Goal: Transaction & Acquisition: Book appointment/travel/reservation

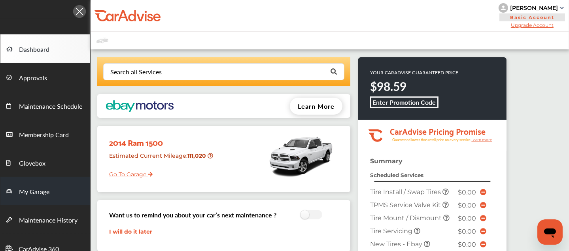
click at [52, 189] on link "My Garage" at bounding box center [45, 191] width 90 height 28
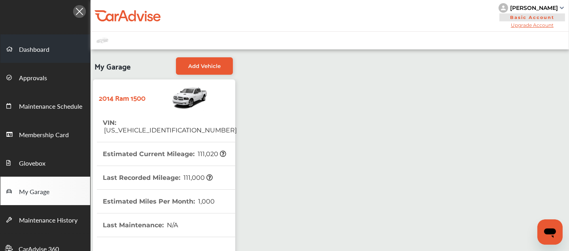
click at [33, 47] on span "Dashboard" at bounding box center [34, 50] width 30 height 10
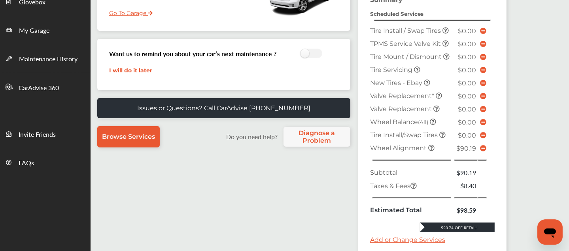
scroll to position [275, 0]
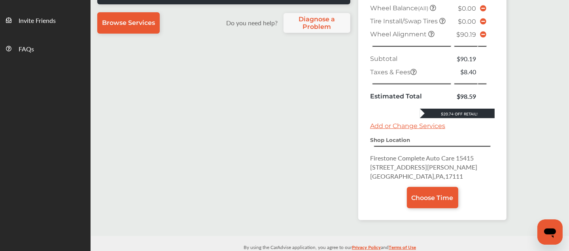
click at [256, 139] on div "Search all Services Looking for something we don’t seem to have? Contact us. .s…" at bounding box center [299, 5] width 416 height 446
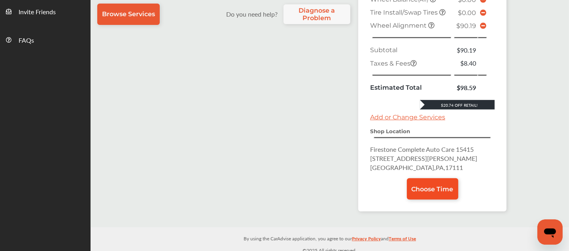
click at [415, 185] on span "Choose Time" at bounding box center [432, 189] width 42 height 8
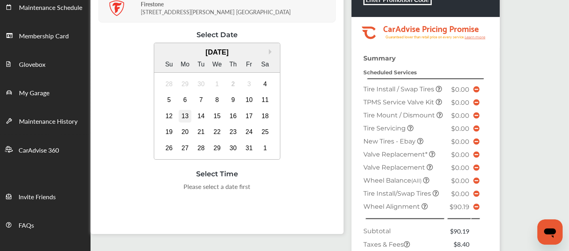
scroll to position [98, 0]
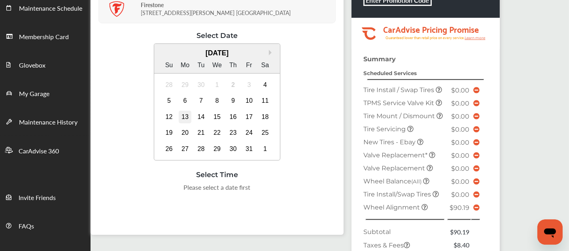
click at [185, 118] on div "13" at bounding box center [185, 117] width 13 height 13
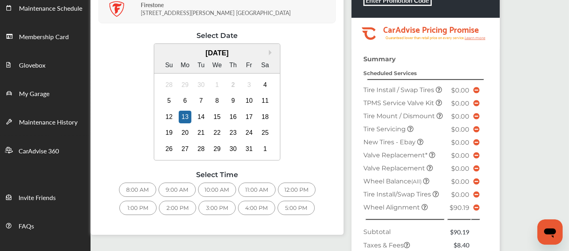
click at [146, 189] on div "8:00 AM" at bounding box center [137, 190] width 37 height 14
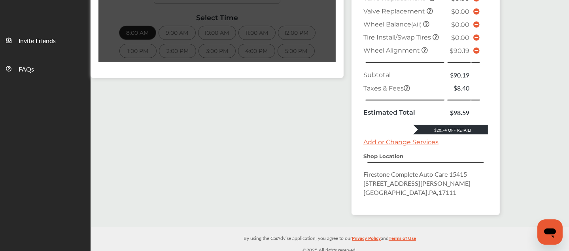
scroll to position [255, 0]
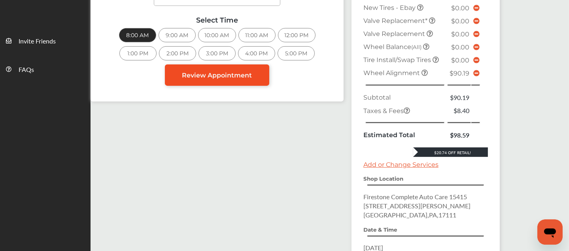
click at [255, 75] on link "Review Appointment" at bounding box center [217, 74] width 104 height 21
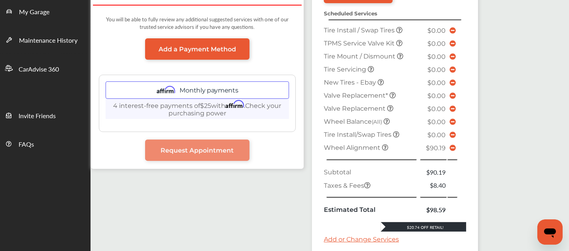
scroll to position [180, 0]
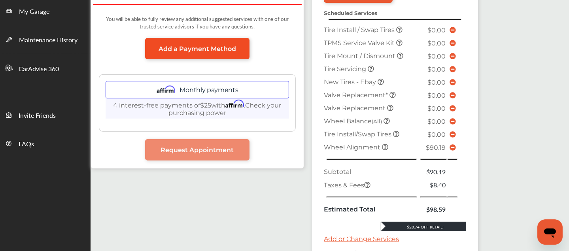
click at [192, 42] on link "Add a Payment Method" at bounding box center [197, 48] width 104 height 21
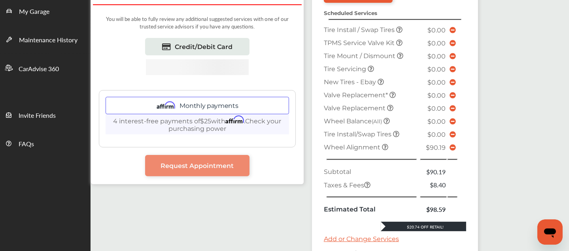
scroll to position [103, 0]
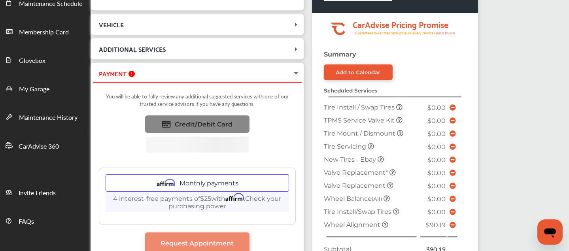
click at [188, 122] on span "Credit/Debit Card" at bounding box center [204, 125] width 58 height 8
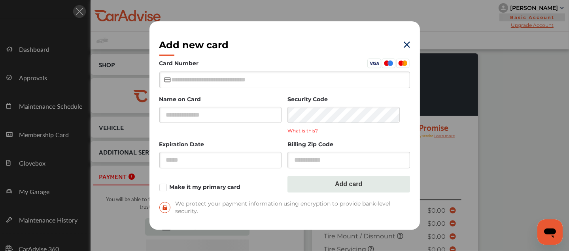
scroll to position [1, 0]
click at [481, 123] on div "Add new card Card Number Name on Card Security Code What is this? Expiration Da…" at bounding box center [284, 125] width 569 height 251
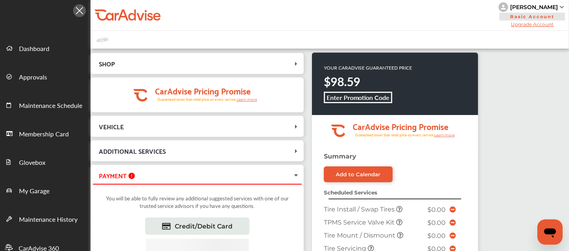
drag, startPoint x: 215, startPoint y: 217, endPoint x: 102, endPoint y: 198, distance: 114.4
click at [102, 198] on div "You will be able to fully review any additional suggested services with one of …" at bounding box center [197, 204] width 197 height 27
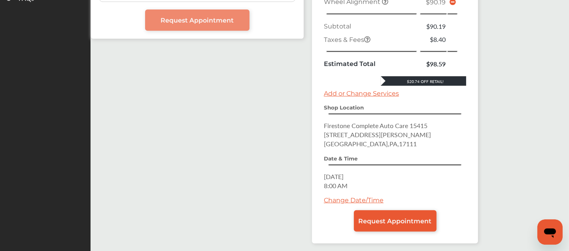
scroll to position [353, 0]
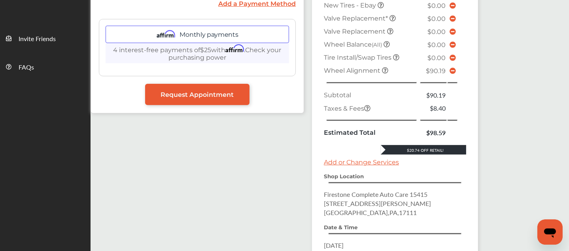
scroll to position [353, 0]
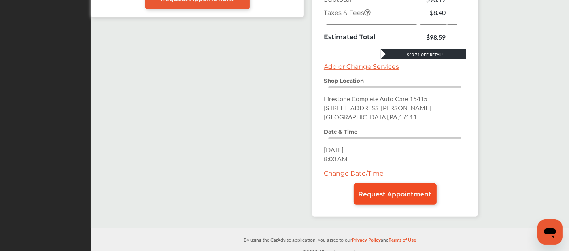
click at [391, 191] on span "Request Appointment" at bounding box center [395, 195] width 73 height 8
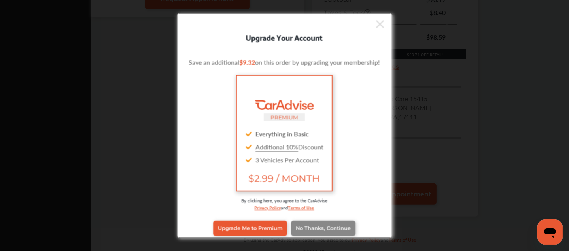
click at [327, 225] on span "No Thanks, Continue" at bounding box center [323, 228] width 55 height 6
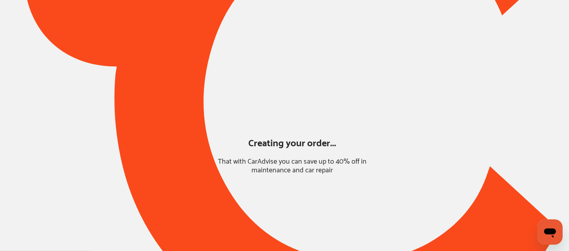
scroll to position [86, 0]
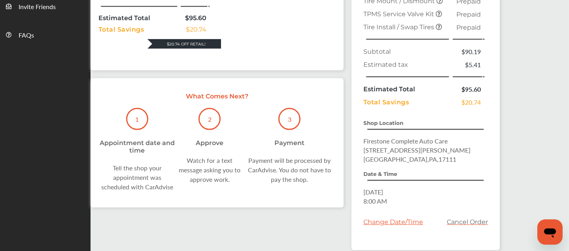
scroll to position [323, 0]
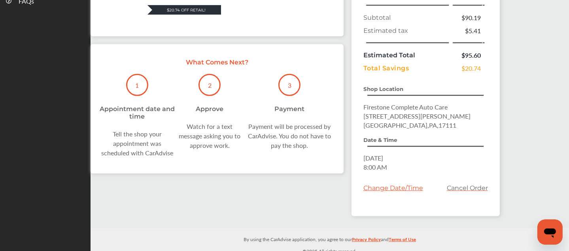
click at [305, 140] on div "Payment will be processed by CarAdvise. You do not have to pay the shop." at bounding box center [289, 136] width 92 height 28
